Goal: Task Accomplishment & Management: Manage account settings

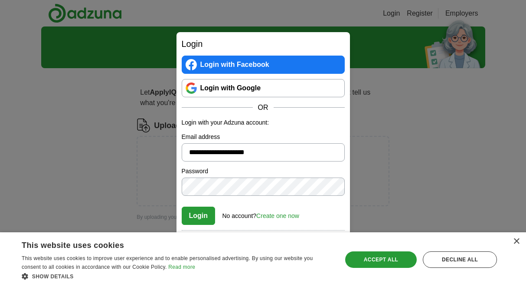
type input "**********"
click at [466, 257] on div "Decline all" at bounding box center [460, 259] width 74 height 16
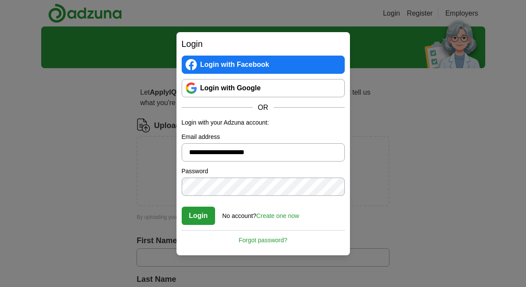
click at [281, 239] on link "Forgot password?" at bounding box center [263, 237] width 163 height 15
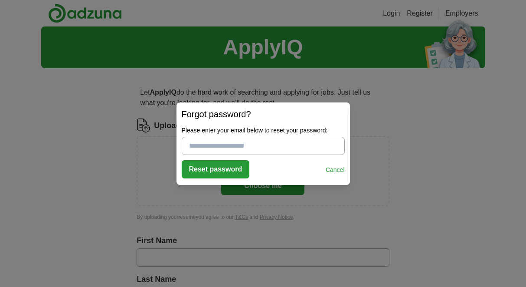
click at [279, 143] on input "Please enter your email below to reset your password:" at bounding box center [263, 146] width 163 height 18
type input "**********"
click at [235, 168] on button "Reset password" at bounding box center [216, 169] width 68 height 18
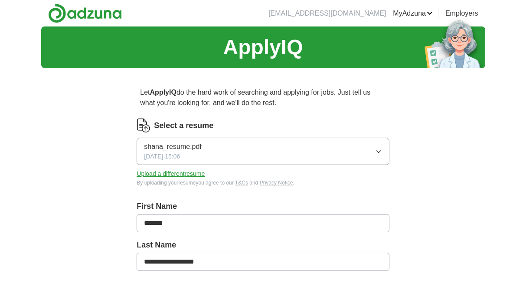
scroll to position [18, 0]
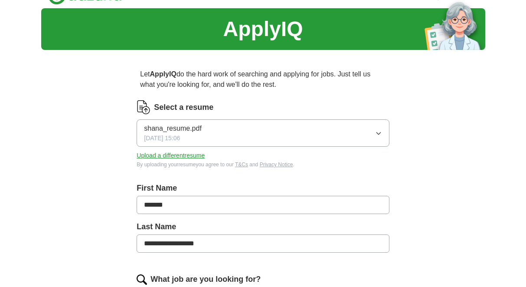
click at [278, 131] on button "shana_resume.pdf 09/16/2025, 15:06" at bounding box center [263, 132] width 253 height 27
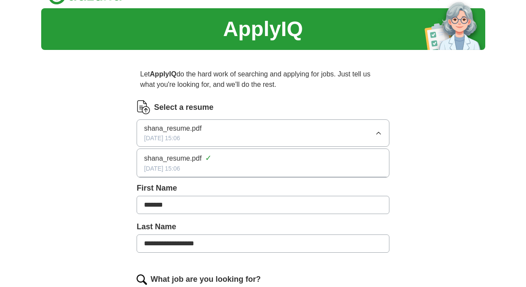
click at [278, 131] on button "shana_resume.pdf 09/16/2025, 15:06" at bounding box center [263, 132] width 253 height 27
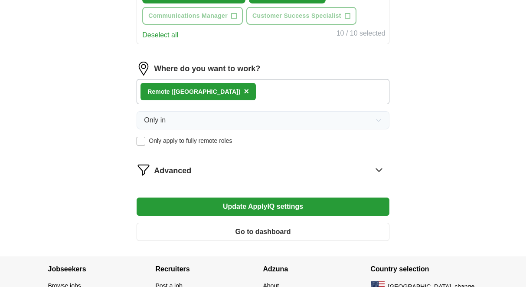
scroll to position [479, 0]
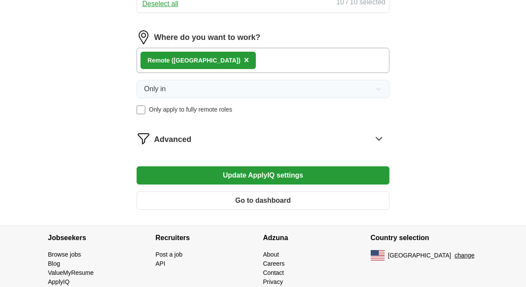
click at [228, 141] on div "Advanced" at bounding box center [271, 138] width 235 height 14
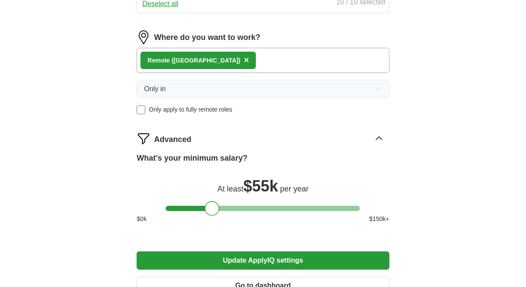
click at [212, 213] on div at bounding box center [212, 208] width 15 height 15
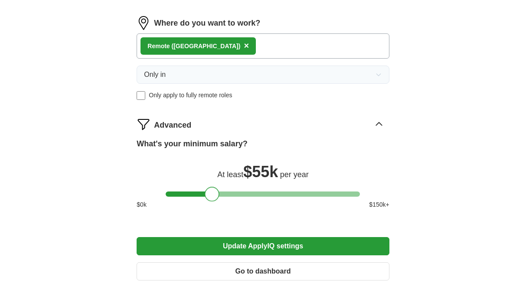
click at [226, 245] on button "Update ApplyIQ settings" at bounding box center [263, 246] width 253 height 18
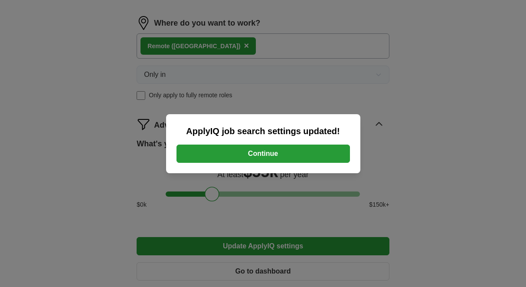
click at [294, 150] on button "Continue" at bounding box center [264, 153] width 174 height 18
